Goal: Navigation & Orientation: Find specific page/section

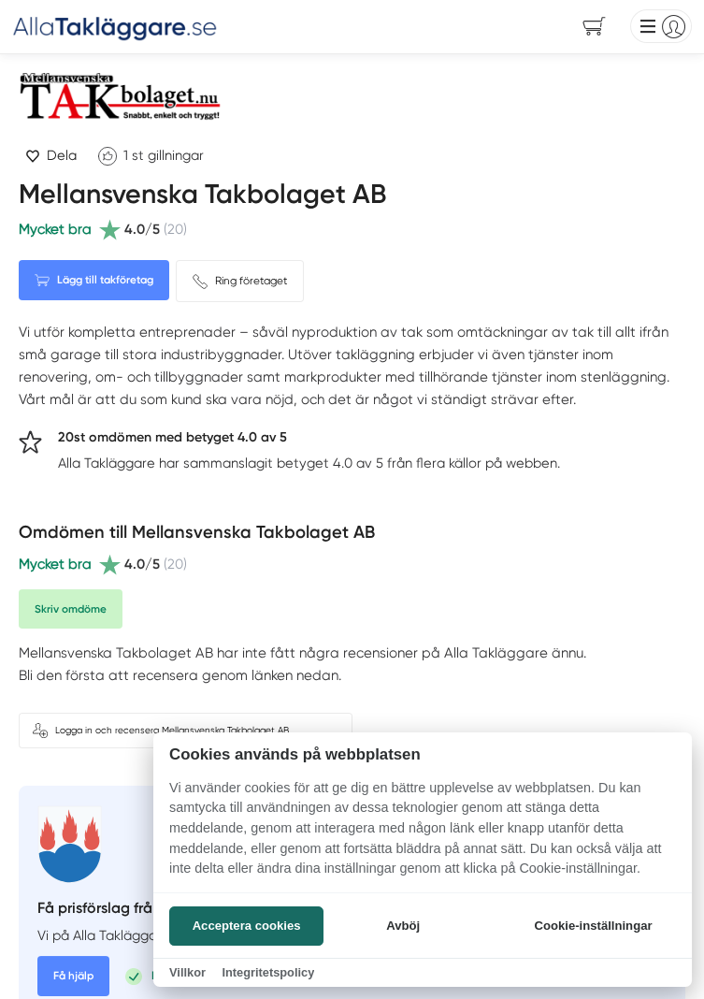
click at [270, 926] on button "Acceptera cookies" at bounding box center [246, 925] width 154 height 39
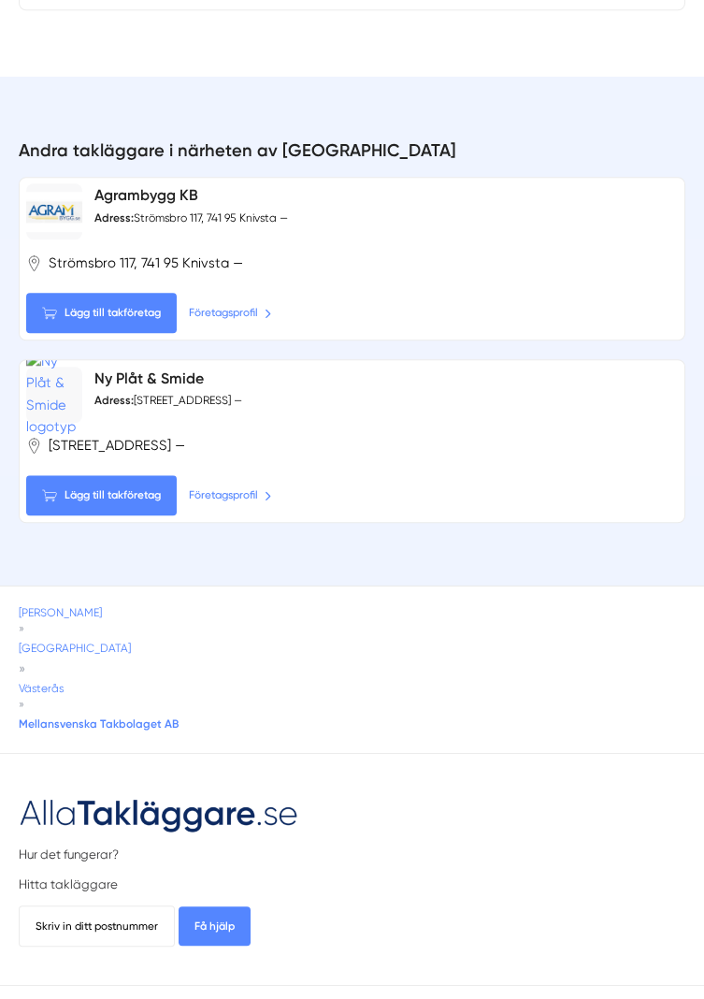
scroll to position [2940, 0]
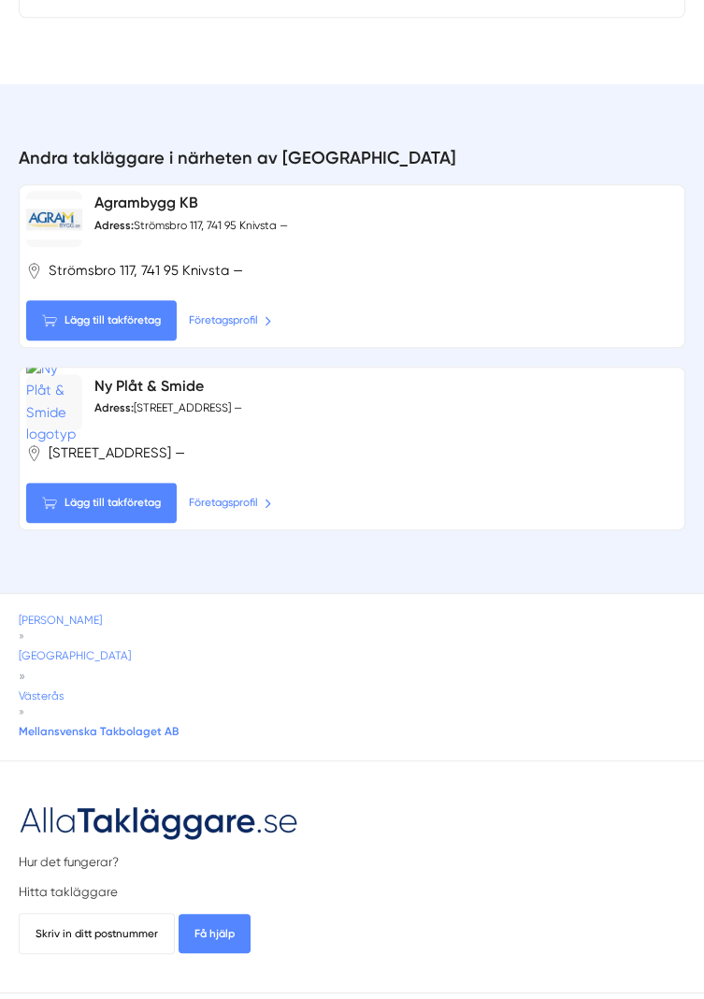
click at [90, 650] on span "[GEOGRAPHIC_DATA]" at bounding box center [75, 655] width 112 height 13
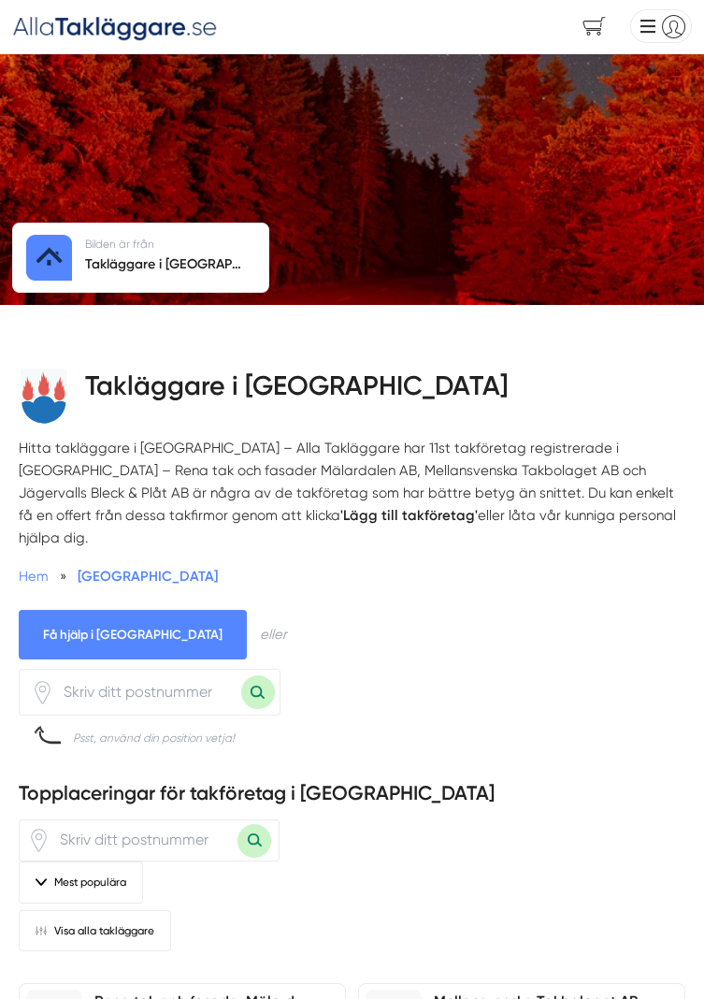
click at [583, 783] on h2 "Topplaceringar för takföretag i Västmanland" at bounding box center [352, 799] width 667 height 40
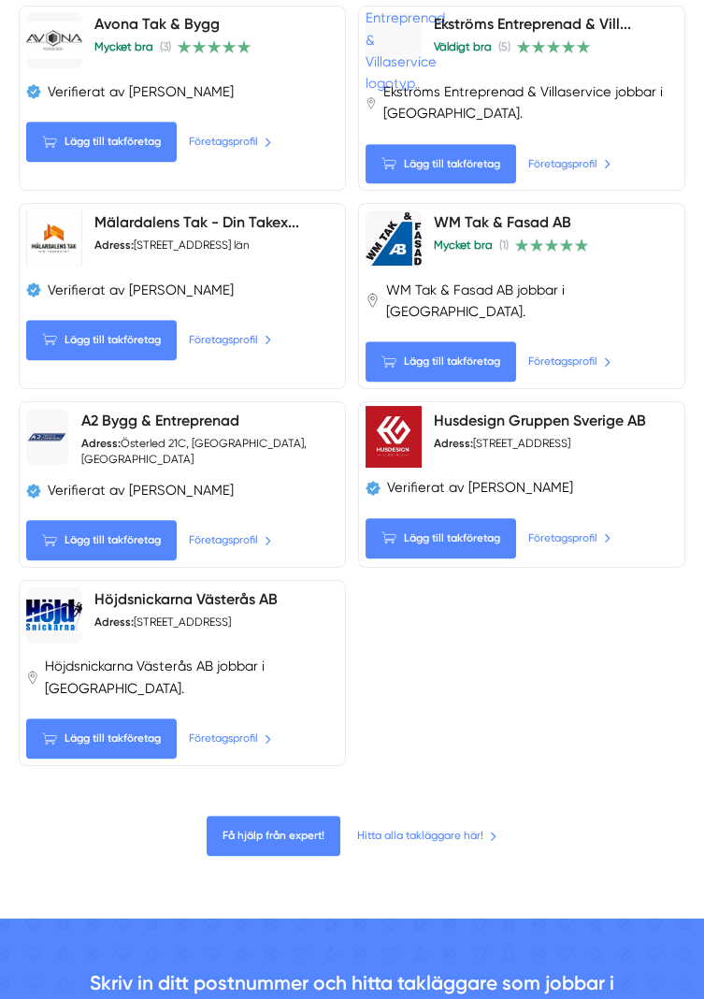
scroll to position [2037, 0]
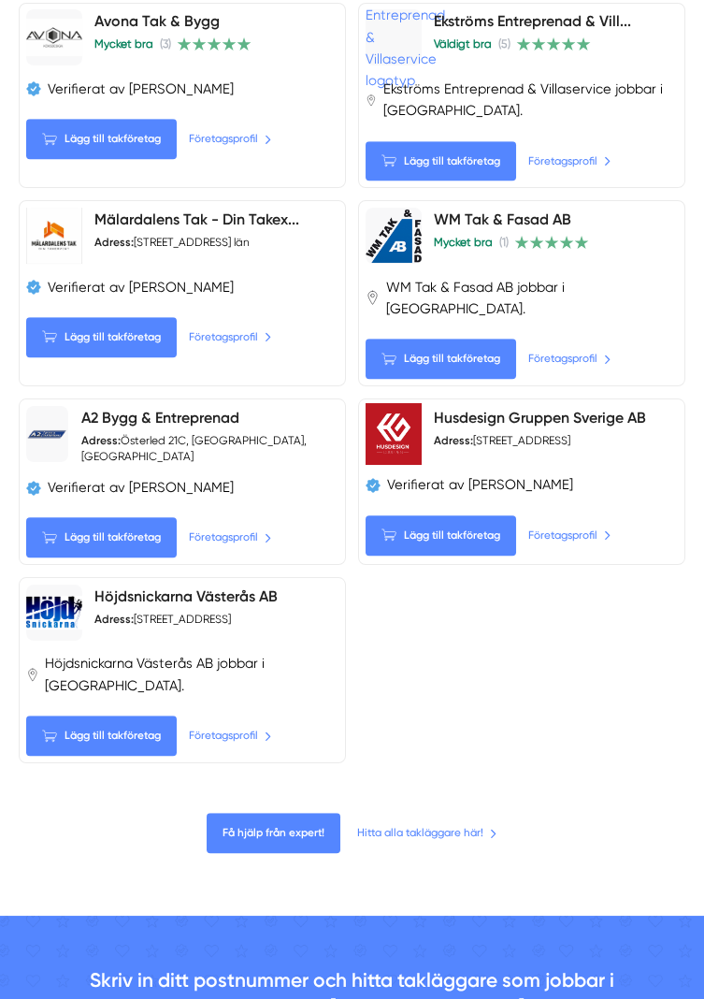
click at [452, 824] on link "Hitta alla takläggare här!" at bounding box center [427, 833] width 140 height 18
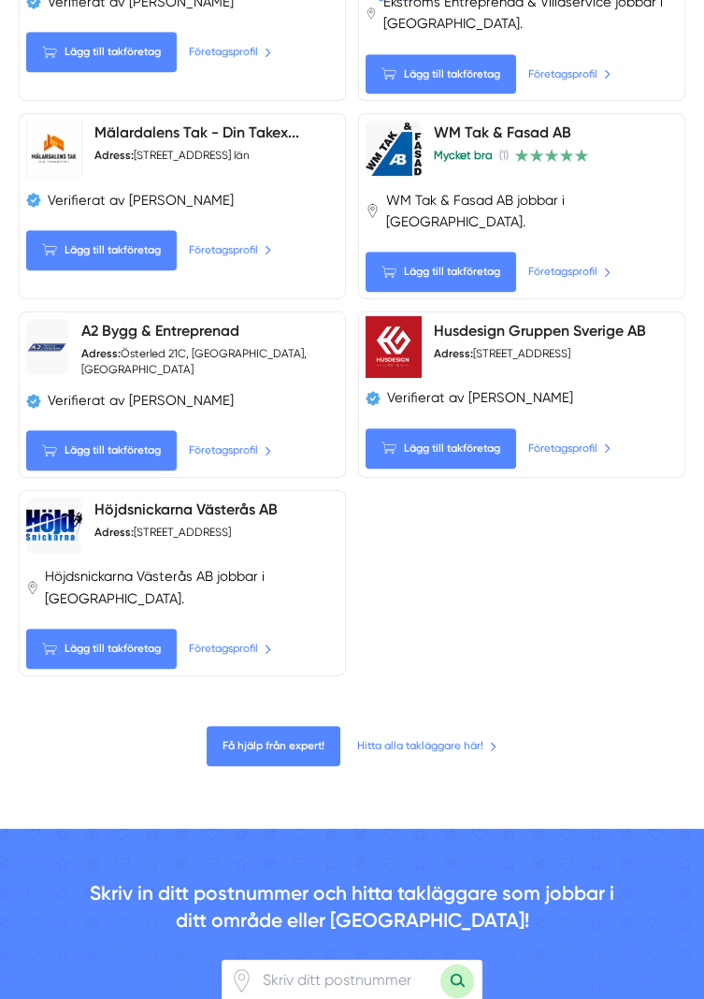
scroll to position [2156, 0]
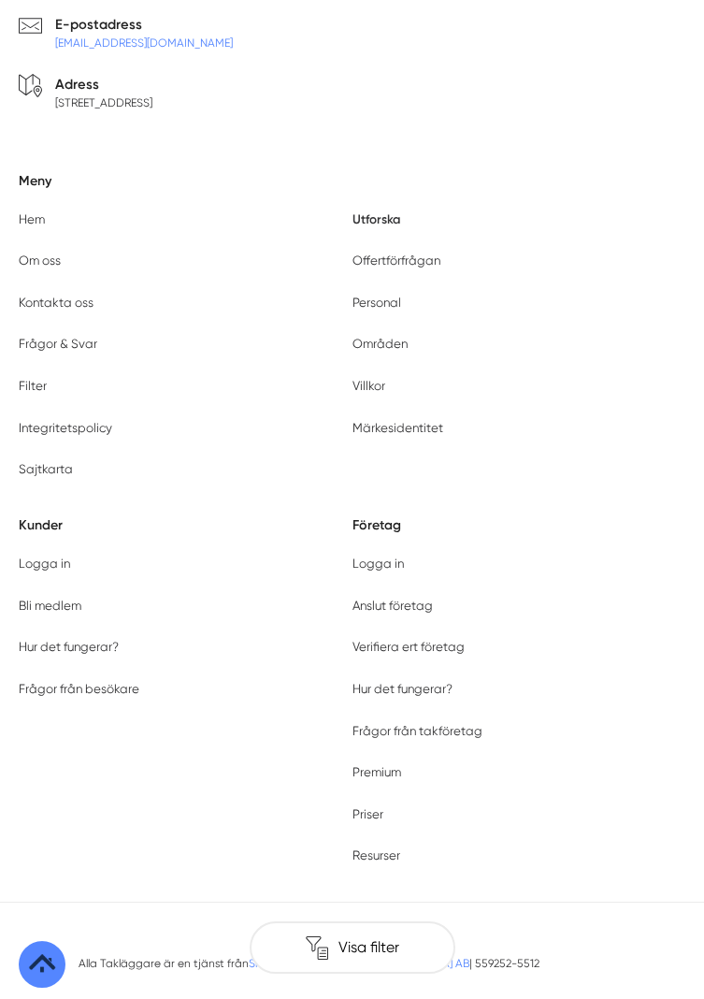
scroll to position [8462, 0]
